Goal: Information Seeking & Learning: Understand process/instructions

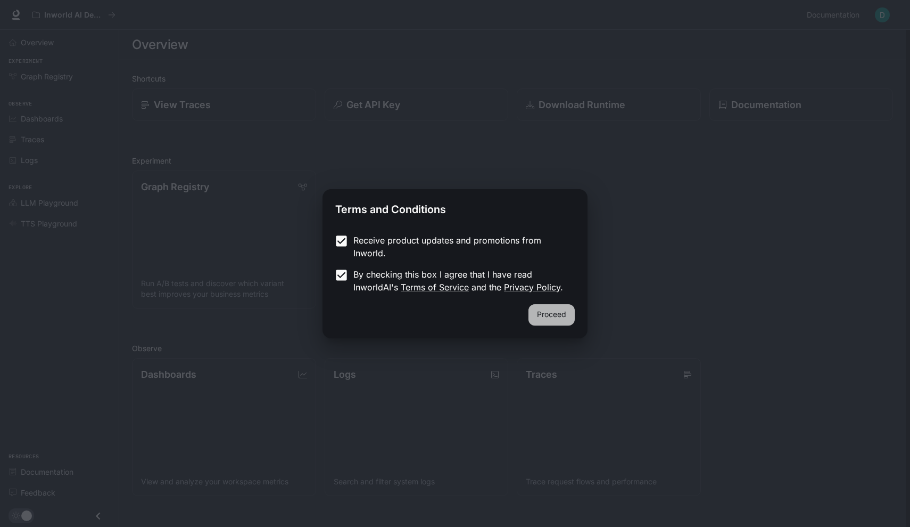
click at [545, 308] on button "Proceed" at bounding box center [552, 314] width 46 height 21
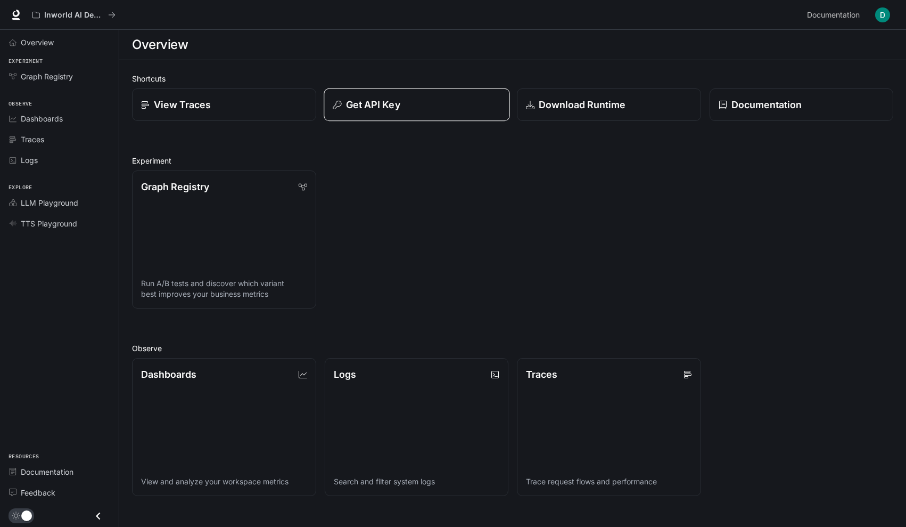
click at [399, 101] on p "Get API Key" at bounding box center [373, 104] width 54 height 14
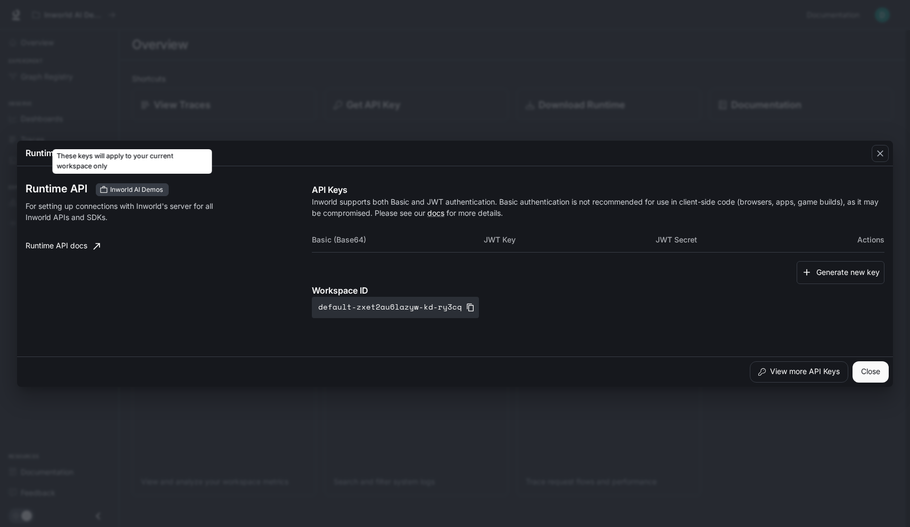
click at [147, 190] on span "Inworld AI Demos" at bounding box center [136, 190] width 61 height 10
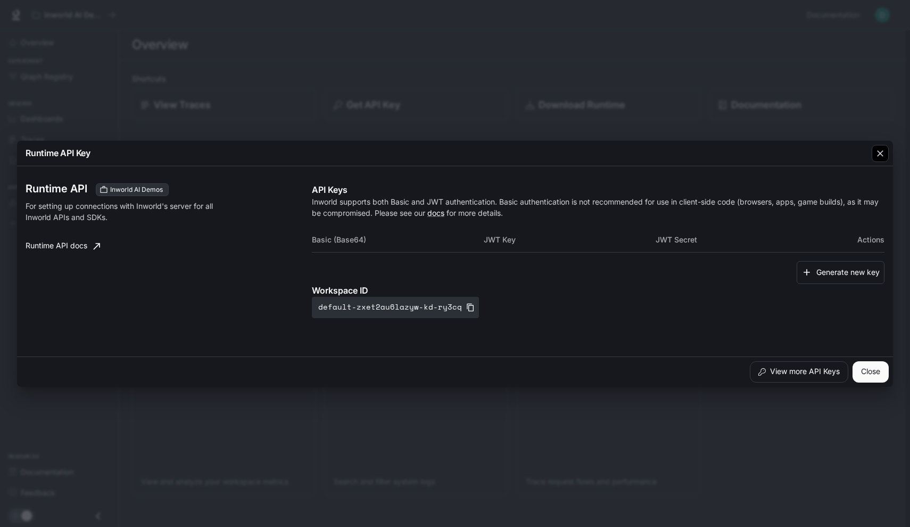
click at [882, 148] on icon "button" at bounding box center [880, 153] width 11 height 11
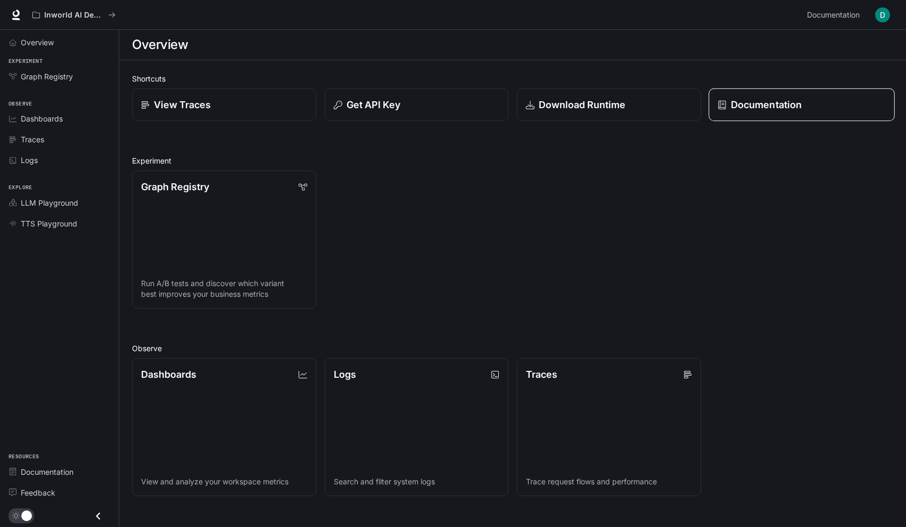
click at [759, 108] on p "Documentation" at bounding box center [765, 104] width 71 height 14
